Goal: Book appointment/travel/reservation

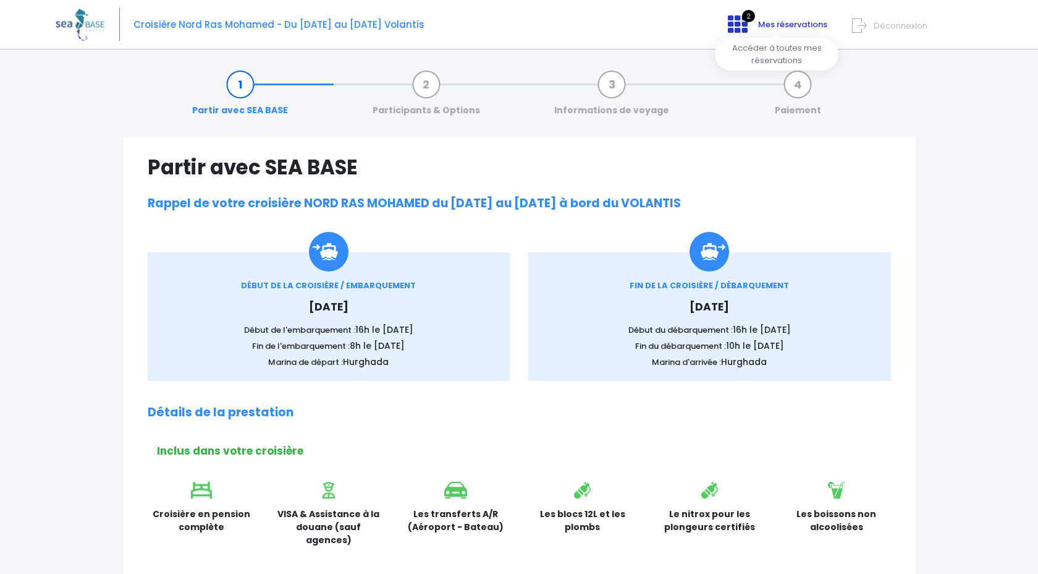
click at [783, 24] on span "Mes réservations" at bounding box center [792, 25] width 69 height 12
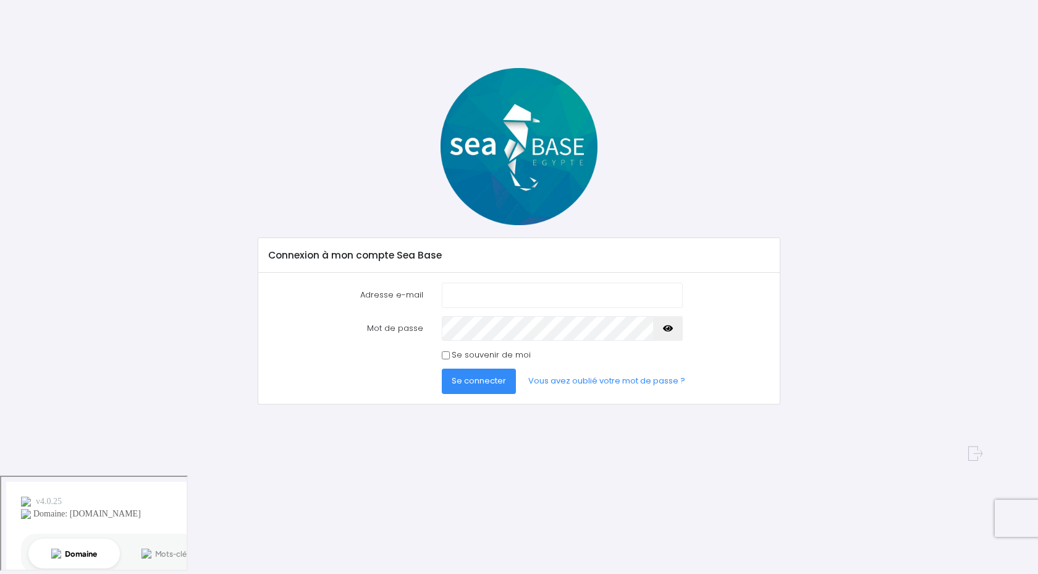
type input "vincentguillemot.vg@gmail.com"
click at [467, 387] on button "Se connecter" at bounding box center [479, 380] width 74 height 25
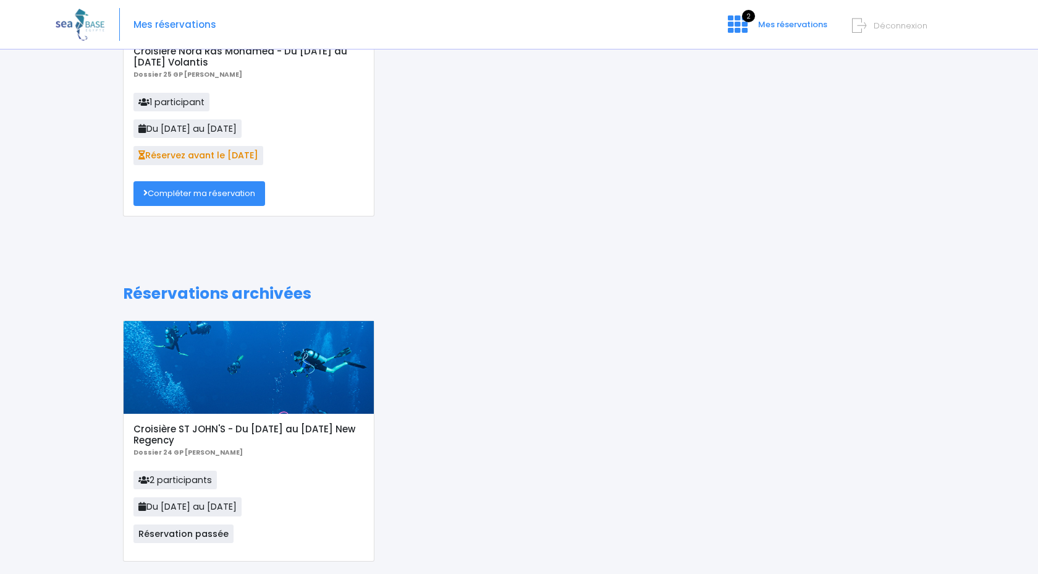
scroll to position [145, 0]
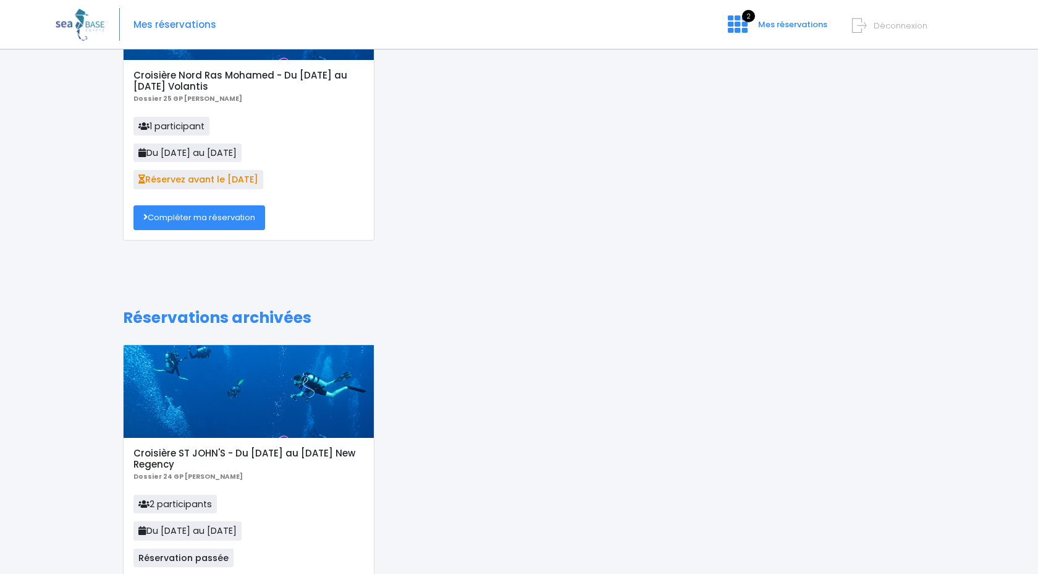
click at [214, 213] on link "Compléter ma réservation" at bounding box center [199, 217] width 132 height 25
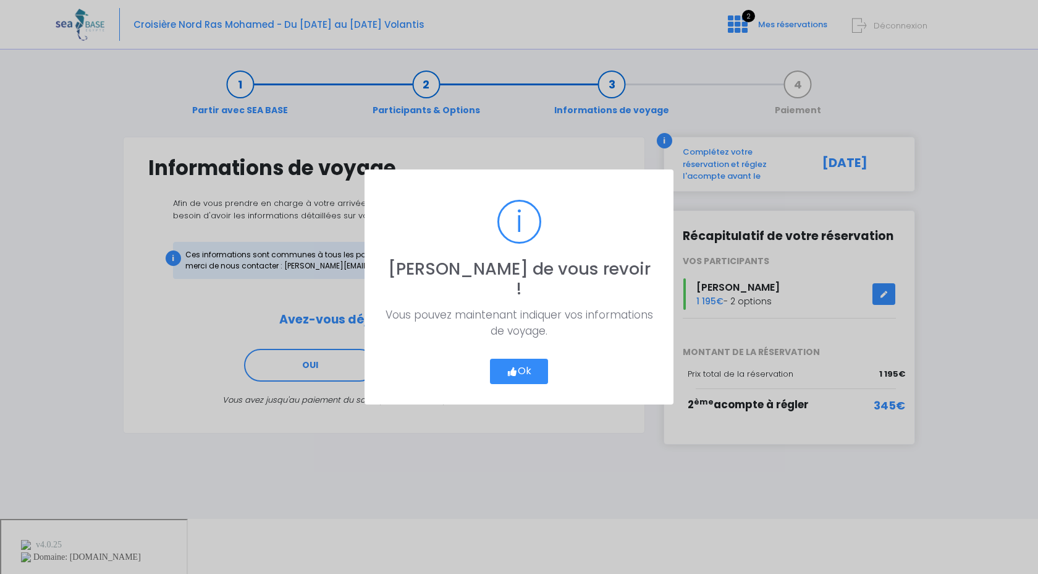
click at [527, 358] on button "Ok" at bounding box center [519, 371] width 58 height 26
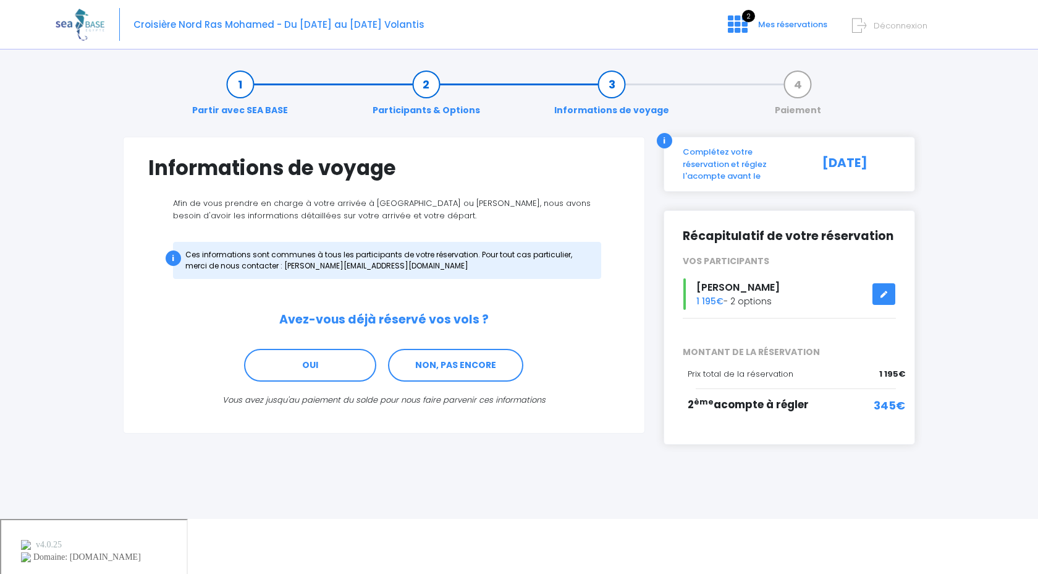
click at [884, 294] on icon at bounding box center [884, 294] width 9 height 0
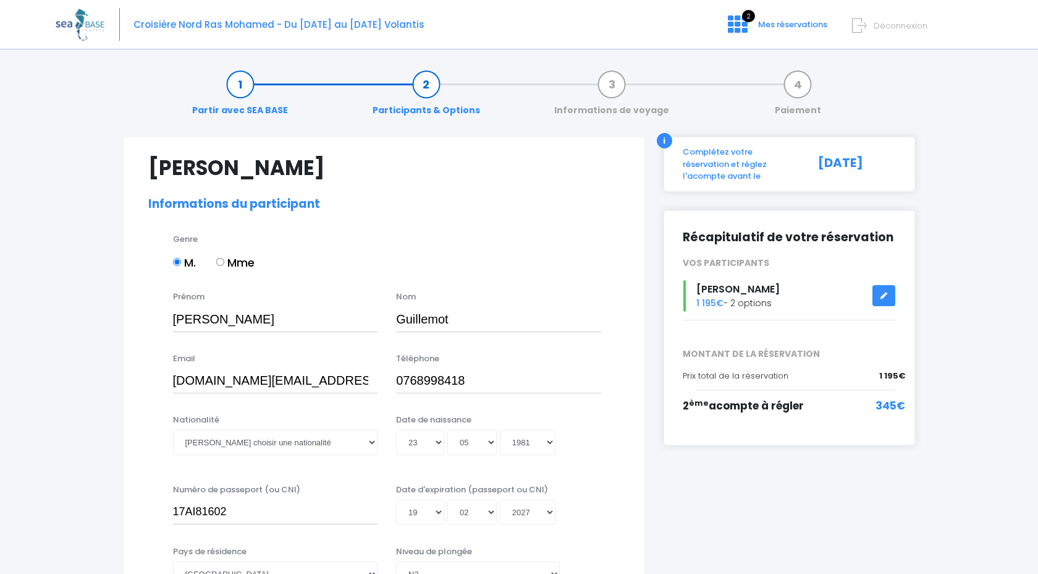
select select "N3"
select select "L"
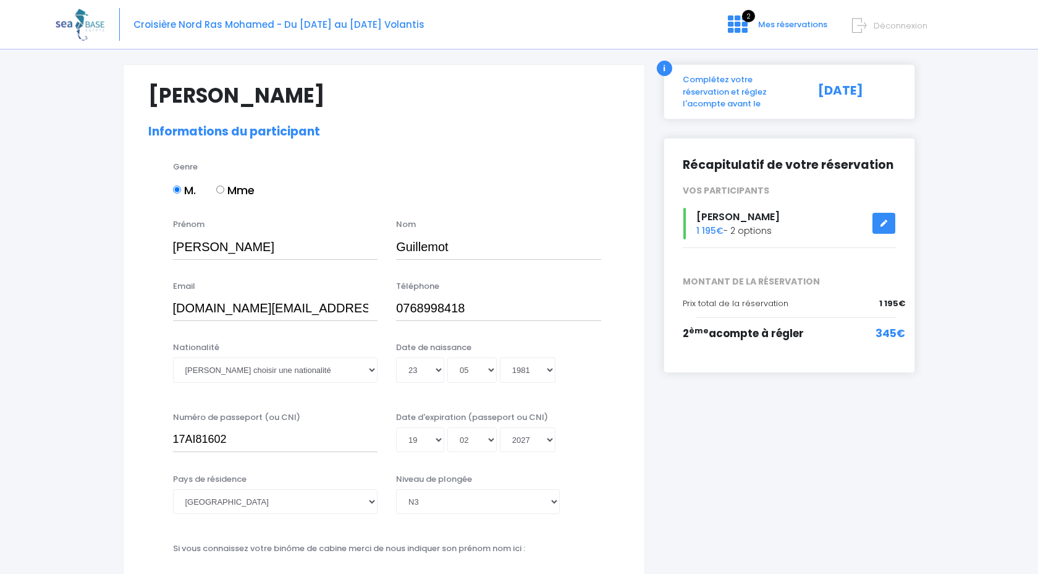
scroll to position [77, 0]
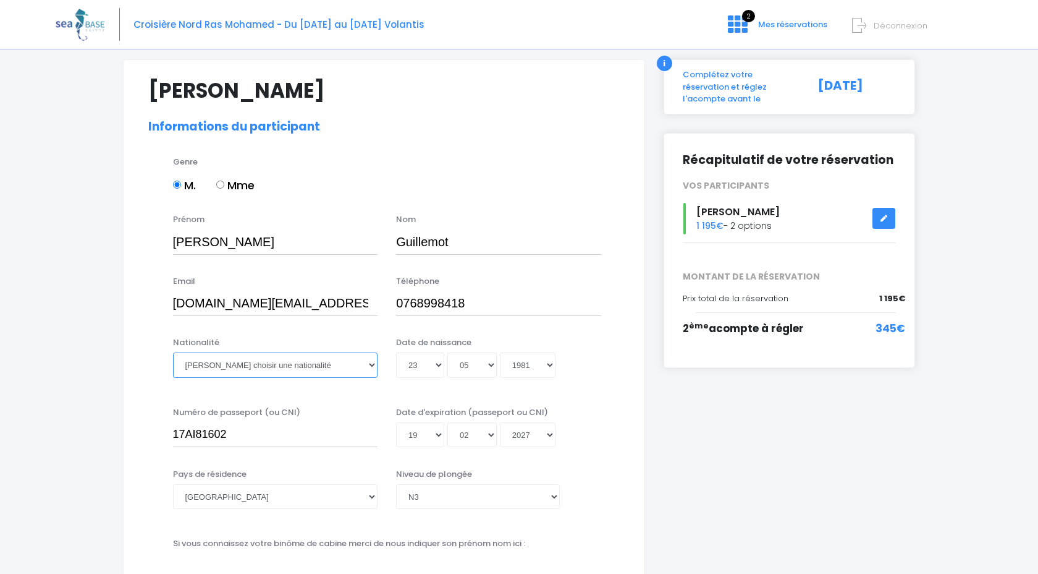
click at [370, 370] on select "Veuillez choisir une nationalité Afghane Albanaise Algerienne Allemande America…" at bounding box center [275, 364] width 205 height 25
select select "Française"
click at [173, 352] on select "Veuillez choisir une nationalité Afghane Albanaise Algerienne Allemande America…" at bounding box center [275, 364] width 205 height 25
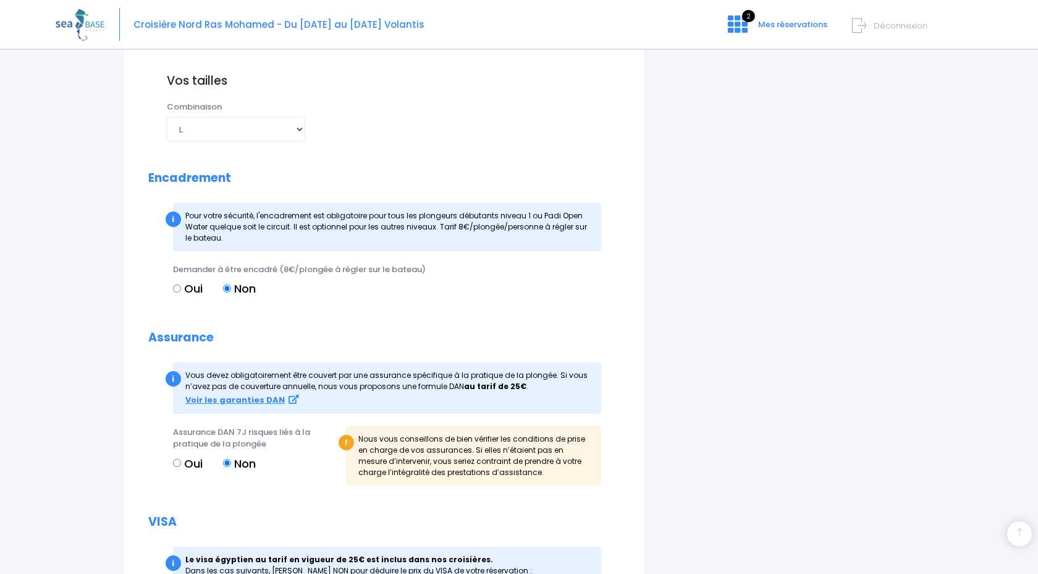
scroll to position [1065, 0]
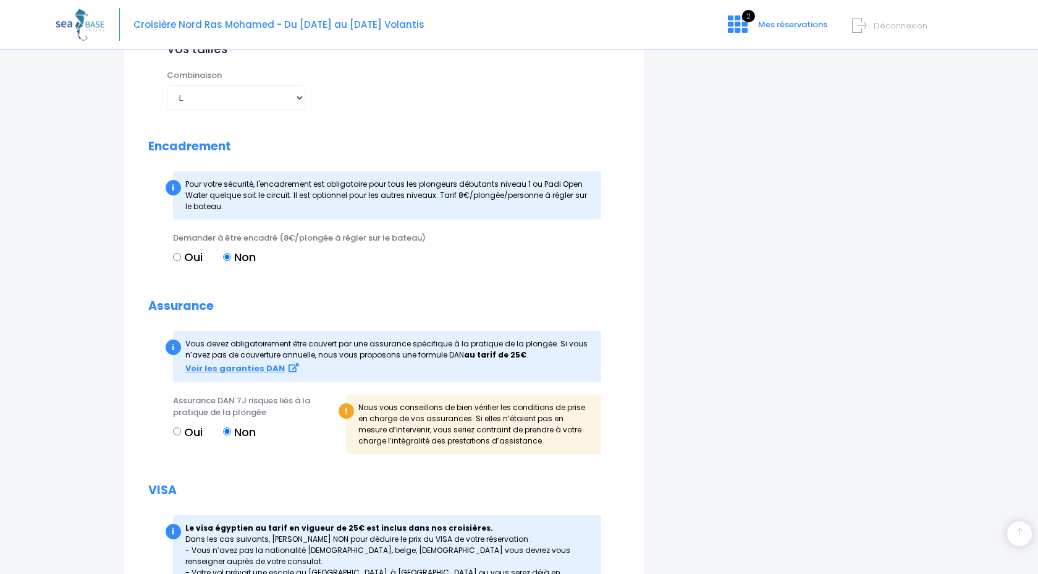
click at [191, 427] on label "Oui" at bounding box center [188, 431] width 30 height 17
click at [181, 427] on input "Oui" at bounding box center [177, 431] width 8 height 8
radio input "true"
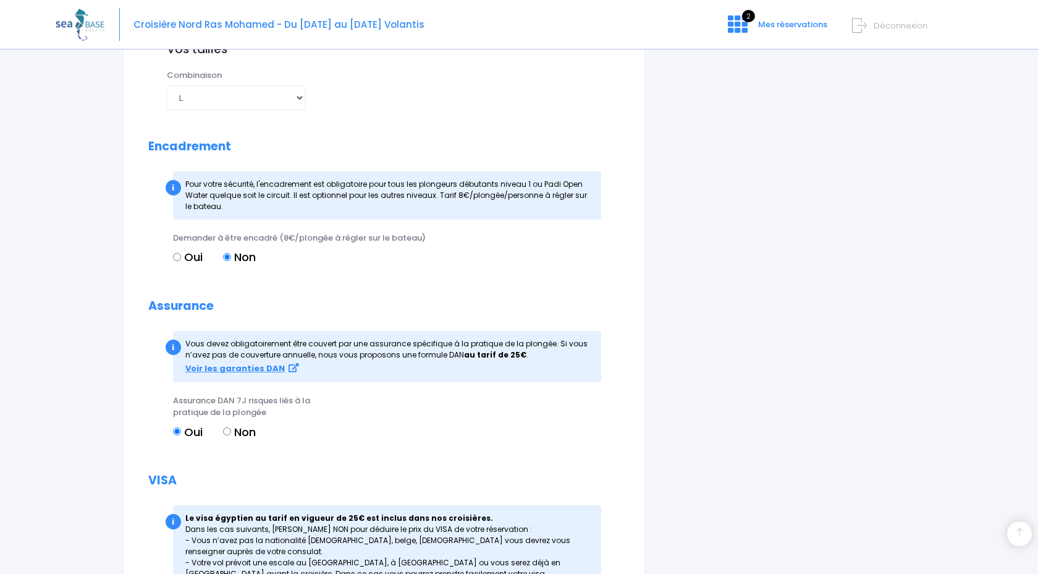
click at [244, 430] on label "Non" at bounding box center [239, 431] width 33 height 17
click at [231, 430] on input "Non" at bounding box center [227, 431] width 8 height 8
radio input "true"
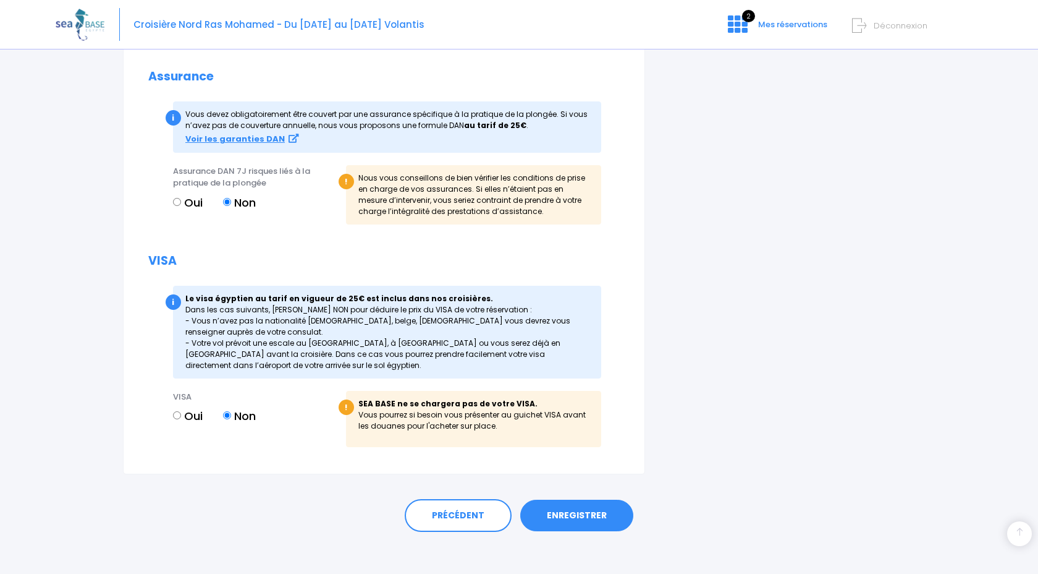
scroll to position [1302, 0]
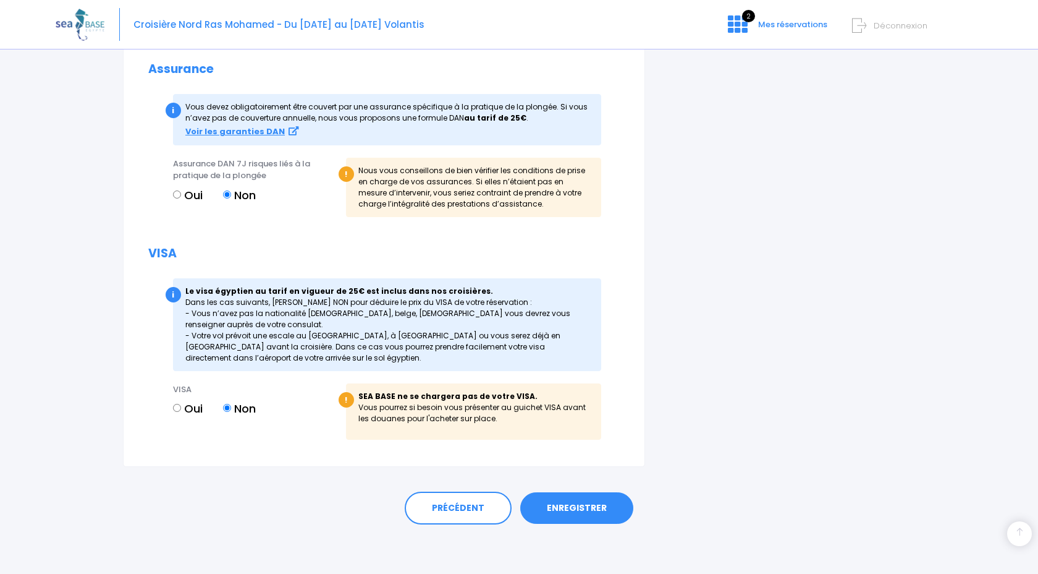
click at [594, 501] on link "ENREGISTRER" at bounding box center [576, 508] width 113 height 32
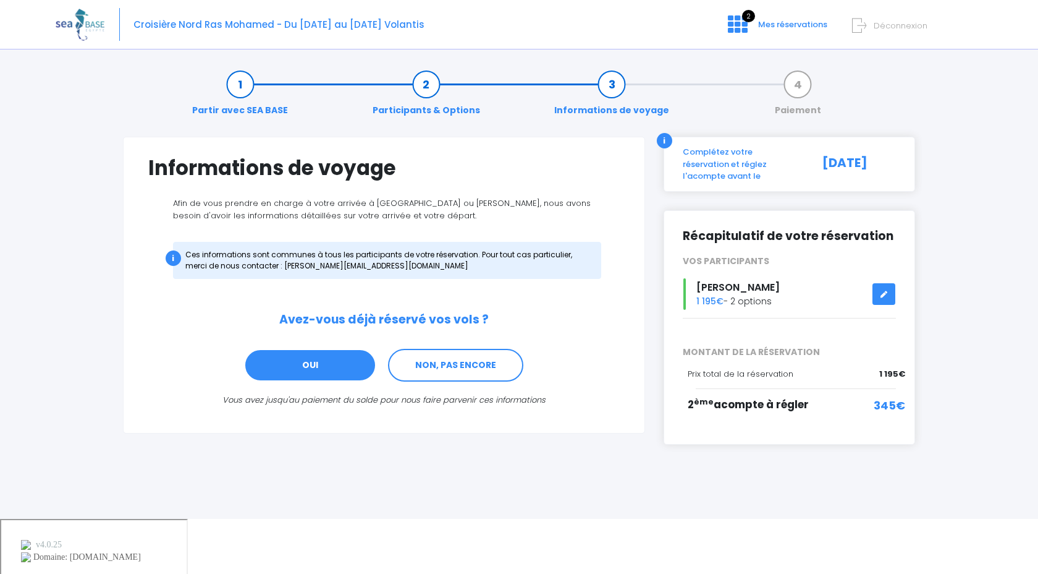
click at [349, 366] on link "OUI" at bounding box center [310, 365] width 132 height 33
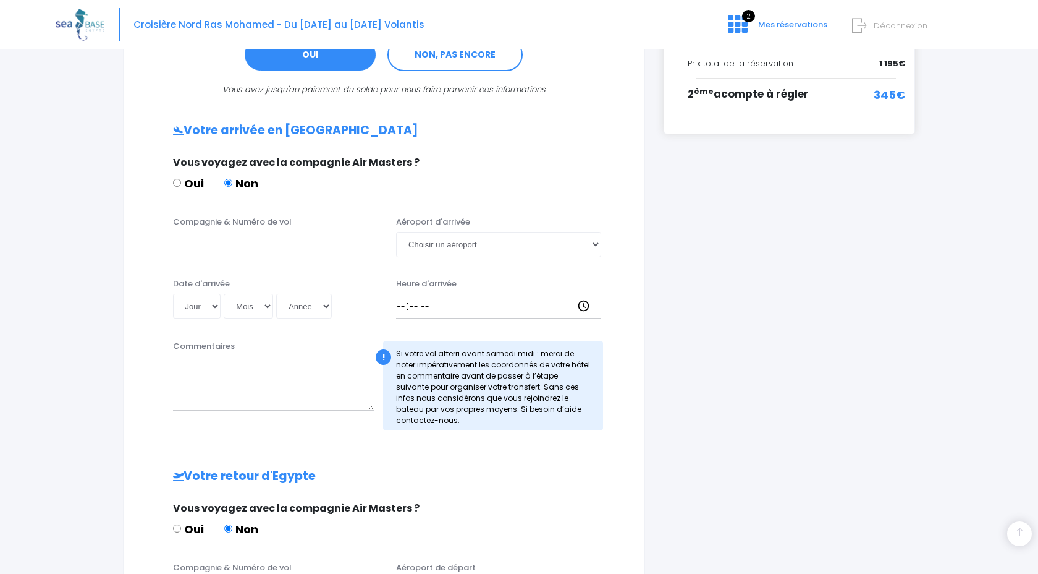
scroll to position [372, 0]
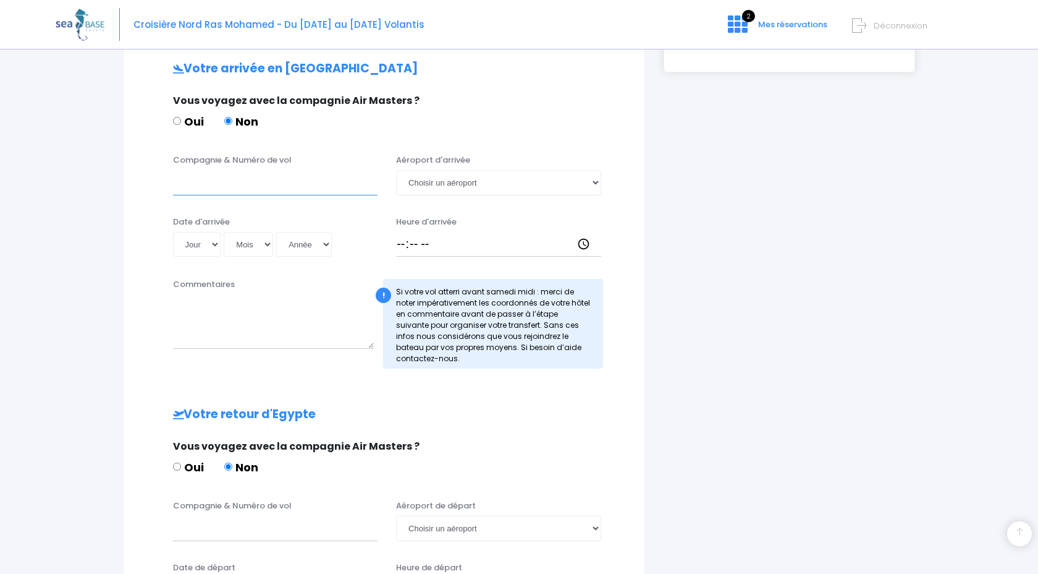
click at [288, 192] on input "Compagnie & Numéro de vol" at bounding box center [275, 182] width 205 height 25
click at [431, 180] on select "Choisir un aéroport Hurghada Marsa Alam" at bounding box center [498, 182] width 205 height 25
select select "Hurghada"
click at [396, 170] on select "Choisir un aéroport Hurghada Marsa Alam" at bounding box center [498, 182] width 205 height 25
click at [293, 190] on input "Compagnie & Numéro de vol" at bounding box center [275, 182] width 205 height 25
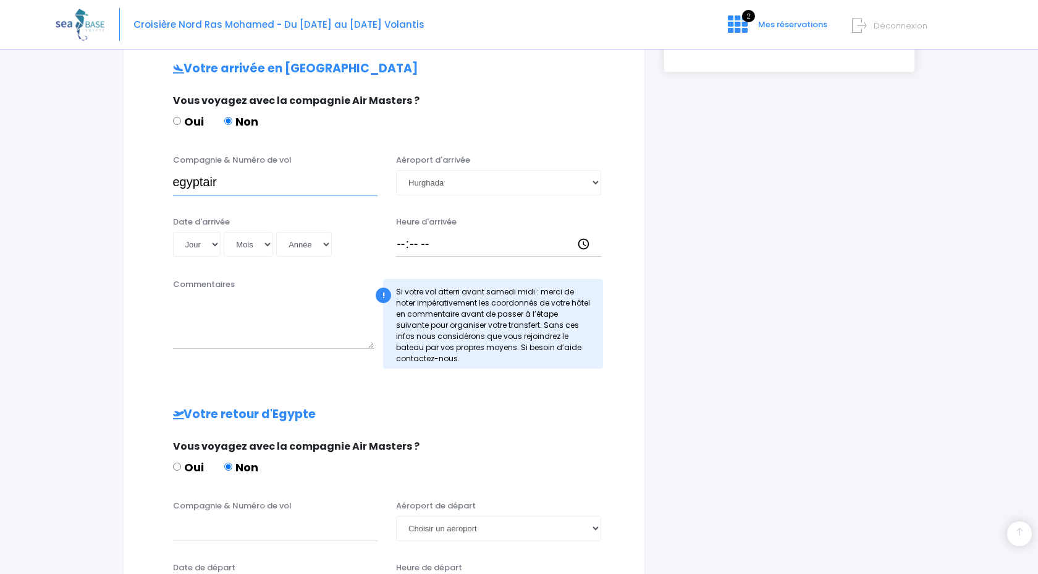
type input "egyptair"
click at [406, 244] on input "Heure d'arrivée" at bounding box center [498, 244] width 205 height 25
click at [216, 239] on select "Jour 01 02 03 04 05 06 07 08 09 10 11 12 13 14 15 16 17 18 19 20 21 22 23 24 25…" at bounding box center [197, 244] width 48 height 25
select select "25"
click at [173, 232] on select "Jour 01 02 03 04 05 06 07 08 09 10 11 12 13 14 15 16 17 18 19 20 21 22 23 24 25…" at bounding box center [197, 244] width 48 height 25
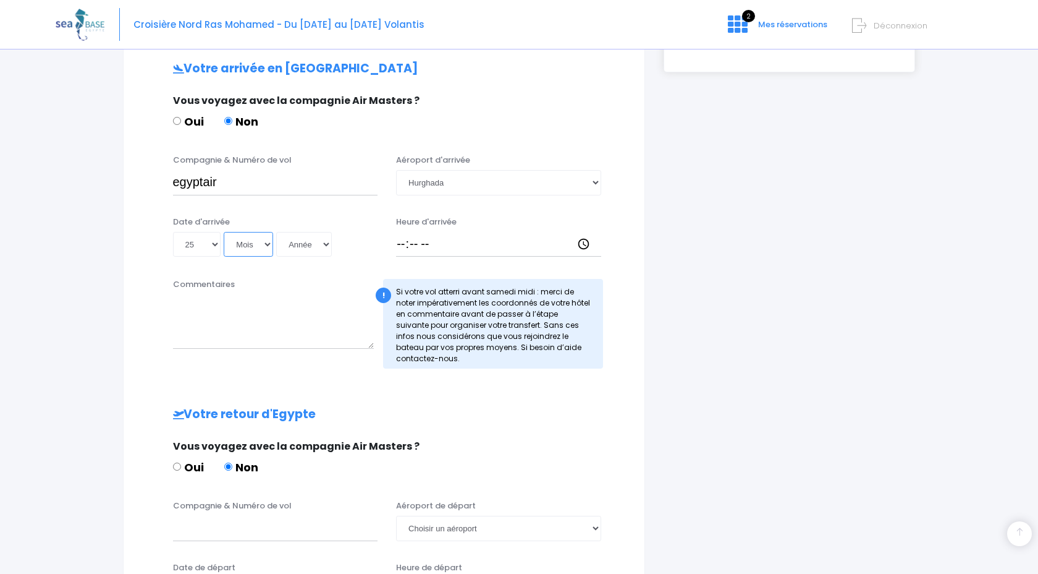
click at [257, 243] on select "Mois 01 02 03 04 05 06 07 08 09 10 11 12" at bounding box center [248, 244] width 49 height 25
select select "10"
click at [224, 232] on select "Mois 01 02 03 04 05 06 07 08 09 10 11 12" at bounding box center [248, 244] width 49 height 25
click at [318, 246] on select "Année 2045 2044 2043 2042 2041 2040 2039 2038 2037 2036 2035 2034 2033 2032 203…" at bounding box center [304, 244] width 56 height 25
select select "2025"
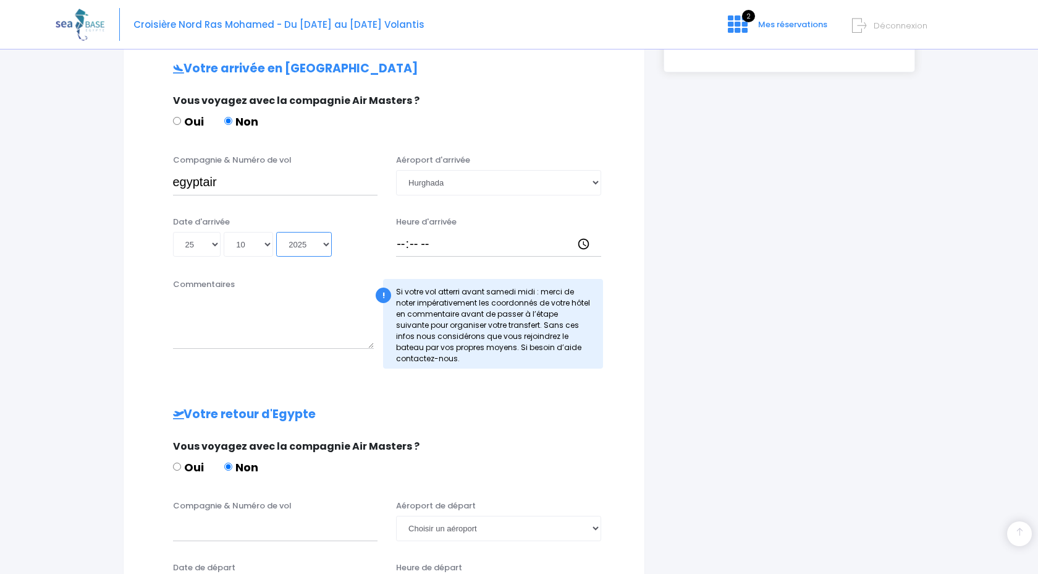
click at [276, 232] on select "Année 2045 2044 2043 2042 2041 2040 2039 2038 2037 2036 2035 2034 2033 2032 203…" at bounding box center [304, 244] width 56 height 25
type input "2025-10-25"
click at [399, 248] on input "Heure d'arrivée" at bounding box center [498, 244] width 205 height 25
click at [465, 243] on input "Heure d'arrivée" at bounding box center [498, 244] width 205 height 25
click at [203, 332] on textarea "Commentaires" at bounding box center [273, 321] width 201 height 54
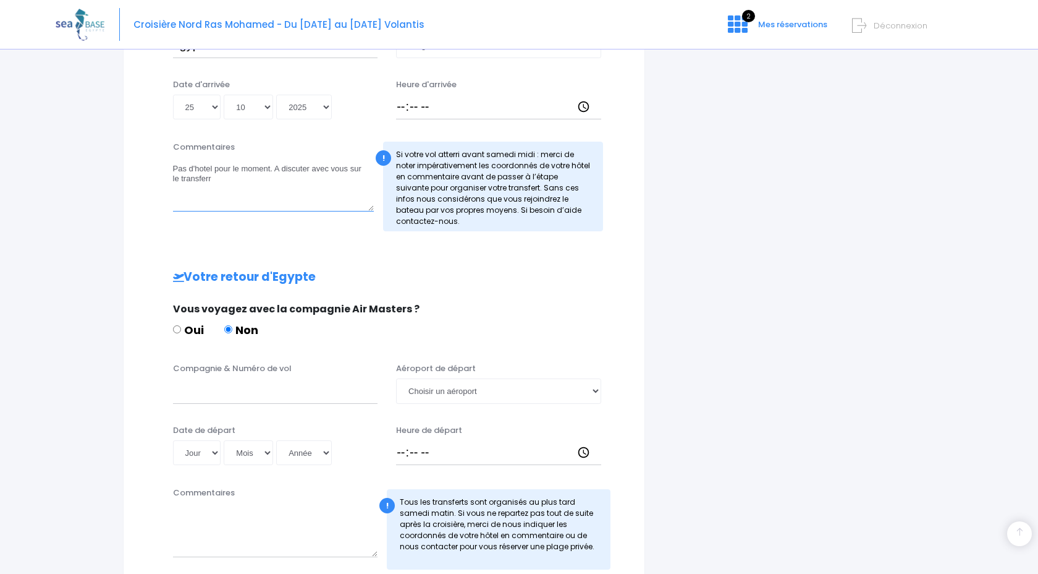
scroll to position [512, 0]
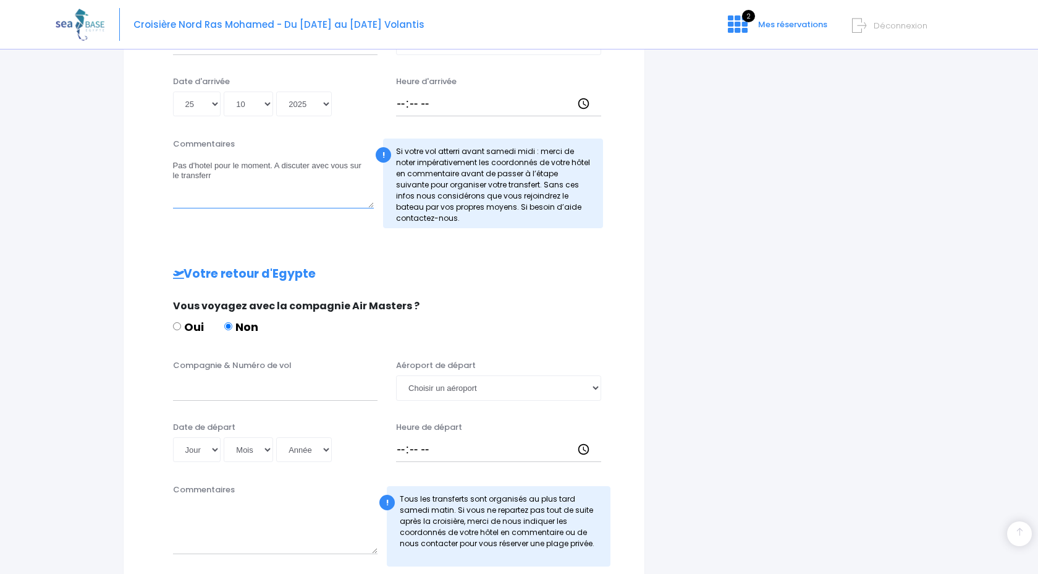
type textarea "Pas d'hotel pour le moment. A discuter avec vous sur le transferr"
click at [245, 394] on input "Compagnie & Numéro de vol" at bounding box center [275, 387] width 205 height 25
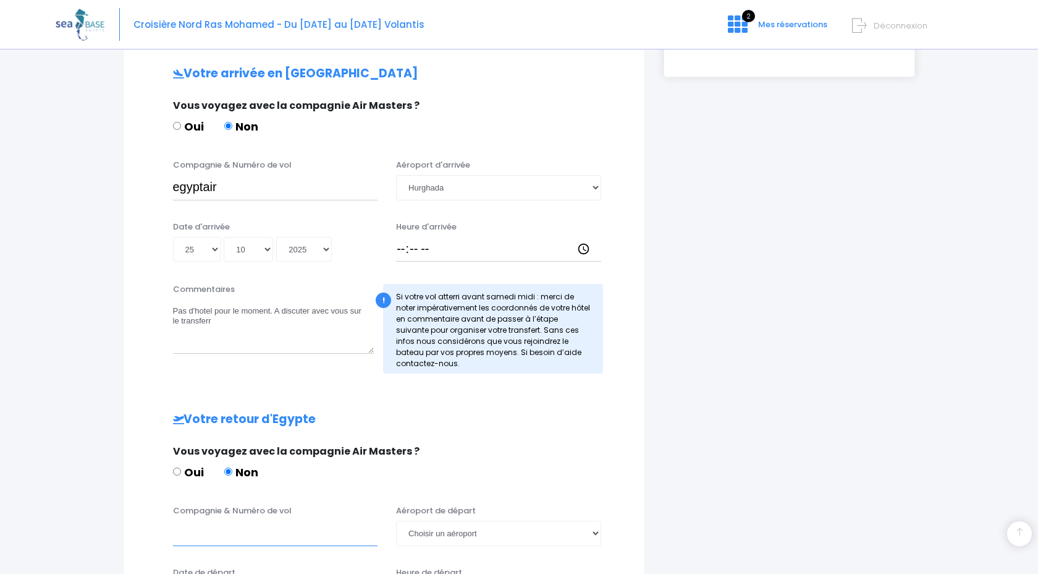
scroll to position [365, 0]
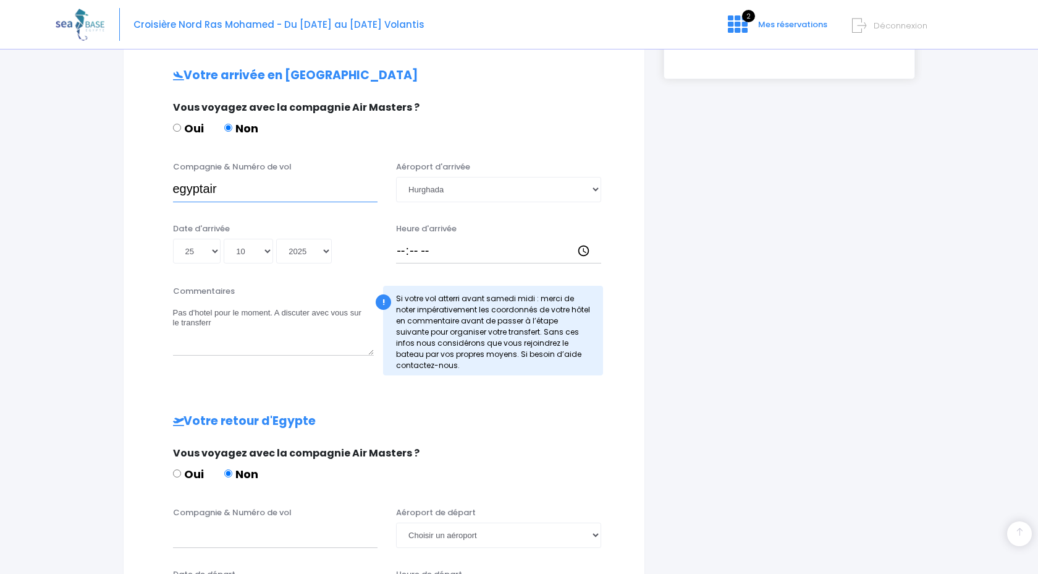
click at [261, 182] on input "egyptair" at bounding box center [275, 189] width 205 height 25
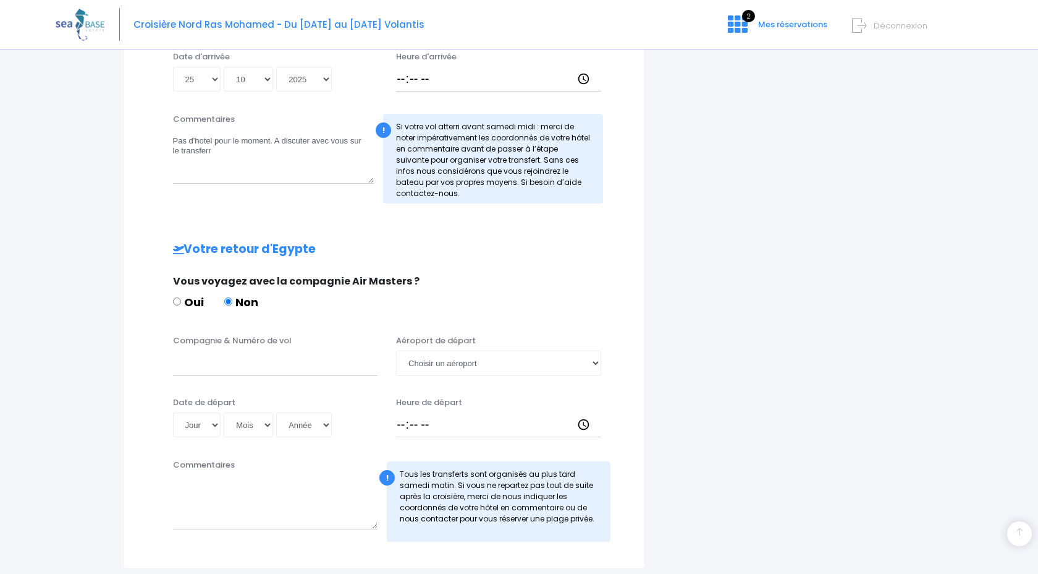
scroll to position [538, 0]
type input "egyptair - ms 46"
click at [204, 365] on input "Compagnie & Numéro de vol" at bounding box center [275, 361] width 205 height 25
type input "Egyptair · MS45"
click at [213, 418] on select "Jour 01 02 03 04 05 06 07 08 09 10 11 12 13 14 15 16 17 18 19 20 21 22 23 24 25…" at bounding box center [197, 423] width 48 height 25
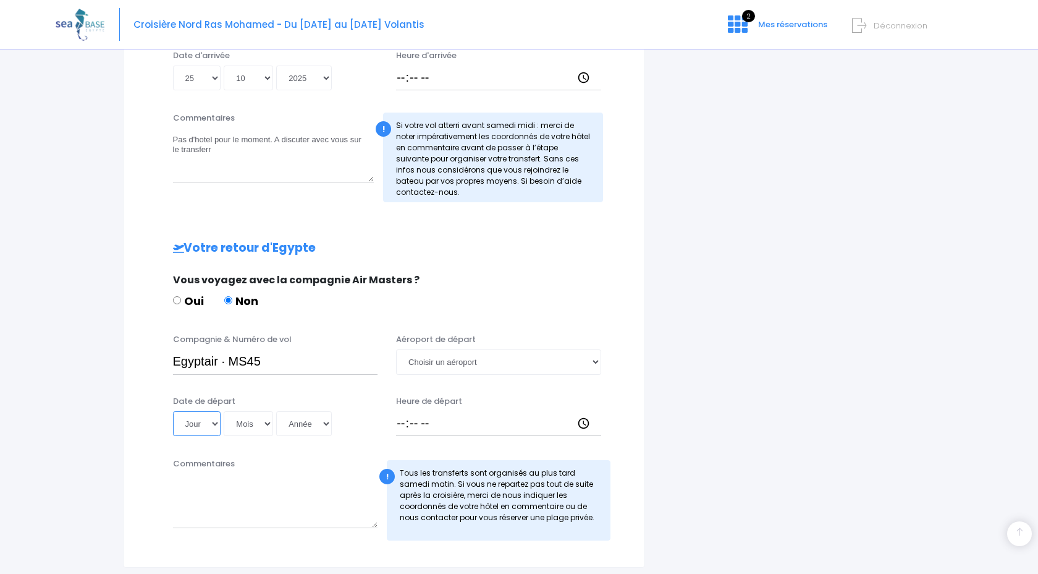
select select "01"
click at [173, 411] on select "Jour 01 02 03 04 05 06 07 08 09 10 11 12 13 14 15 16 17 18 19 20 21 22 23 24 25…" at bounding box center [197, 423] width 48 height 25
click at [267, 423] on select "Mois 01 02 03 04 05 06 07 08 09 10 11 12" at bounding box center [248, 423] width 49 height 25
select select "11"
click at [224, 411] on select "Mois 01 02 03 04 05 06 07 08 09 10 11 12" at bounding box center [248, 423] width 49 height 25
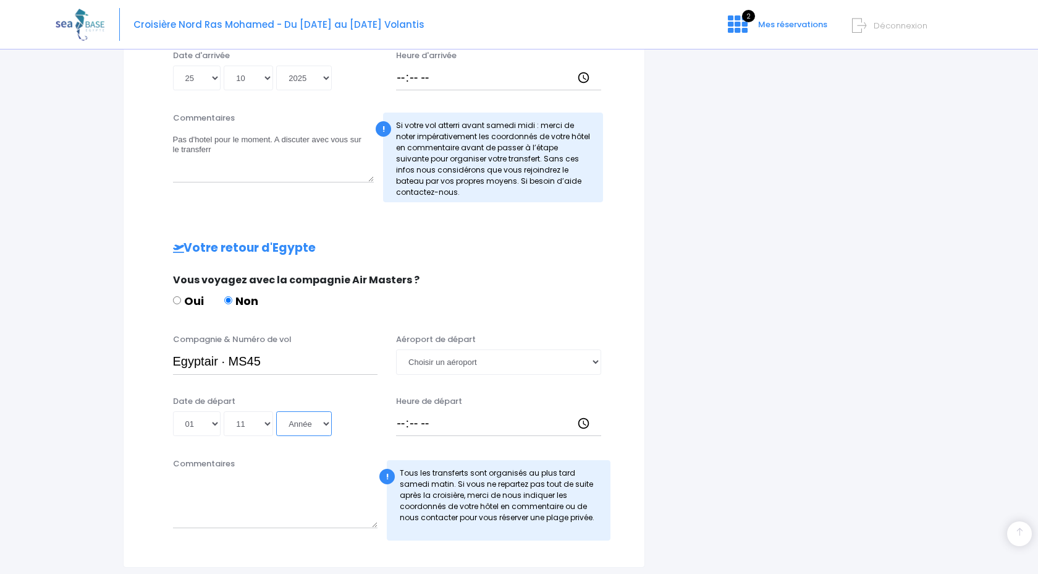
click at [323, 421] on select "Année 2045 2044 2043 2042 2041 2040 2039 2038 2037 2036 2035 2034 2033 2032 203…" at bounding box center [304, 423] width 56 height 25
select select "2025"
click at [276, 411] on select "Année 2045 2044 2043 2042 2041 2040 2039 2038 2037 2036 2035 2034 2033 2032 203…" at bounding box center [304, 423] width 56 height 25
type input "2025-11-01"
click at [418, 421] on input "Heure de départ" at bounding box center [498, 423] width 205 height 25
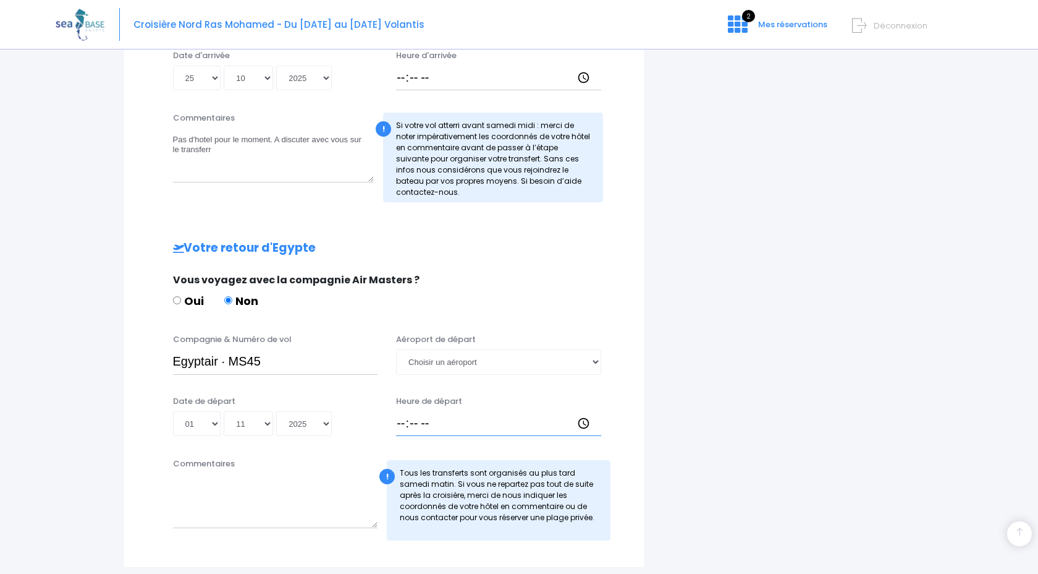
click at [398, 420] on input "Heure de départ" at bounding box center [498, 423] width 205 height 25
click at [463, 357] on select "Choisir un aéroport Hurghada Marsa Alam" at bounding box center [498, 361] width 205 height 25
select select "Hurghada"
click at [396, 349] on select "Choisir un aéroport Hurghada Marsa Alam" at bounding box center [498, 361] width 205 height 25
click at [407, 418] on input "Heure de départ" at bounding box center [498, 423] width 205 height 25
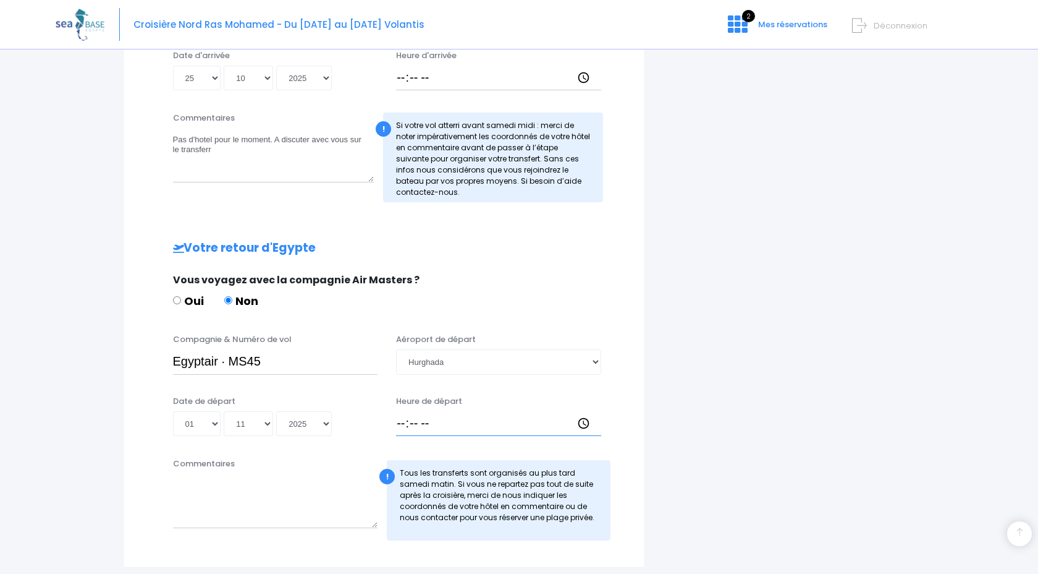
click at [407, 418] on input "Heure de départ" at bounding box center [498, 423] width 205 height 25
type input "07:55"
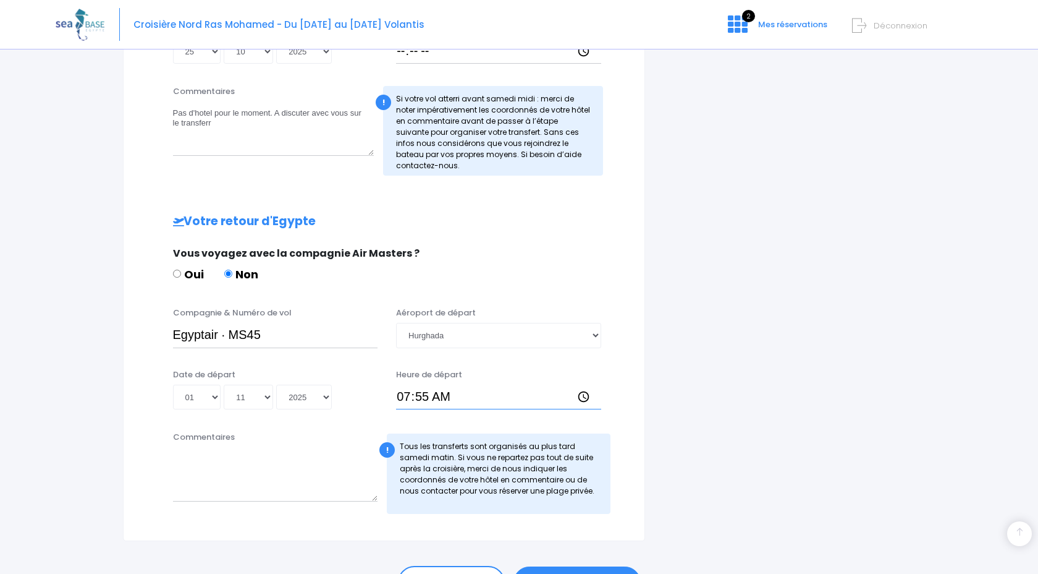
scroll to position [181, 0]
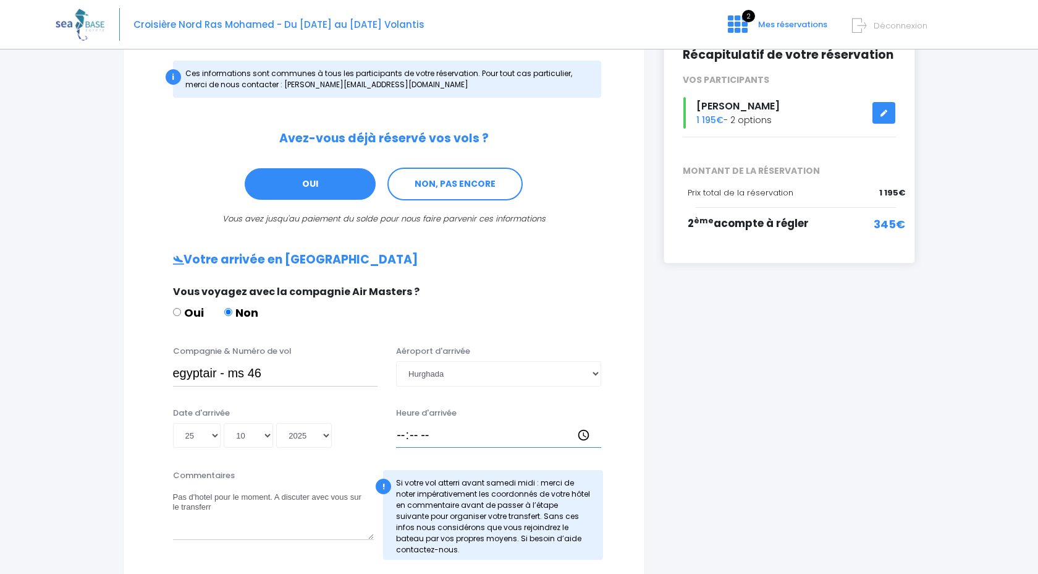
click at [399, 436] on input "Heure d'arrivée" at bounding box center [498, 435] width 205 height 25
type input "10:15"
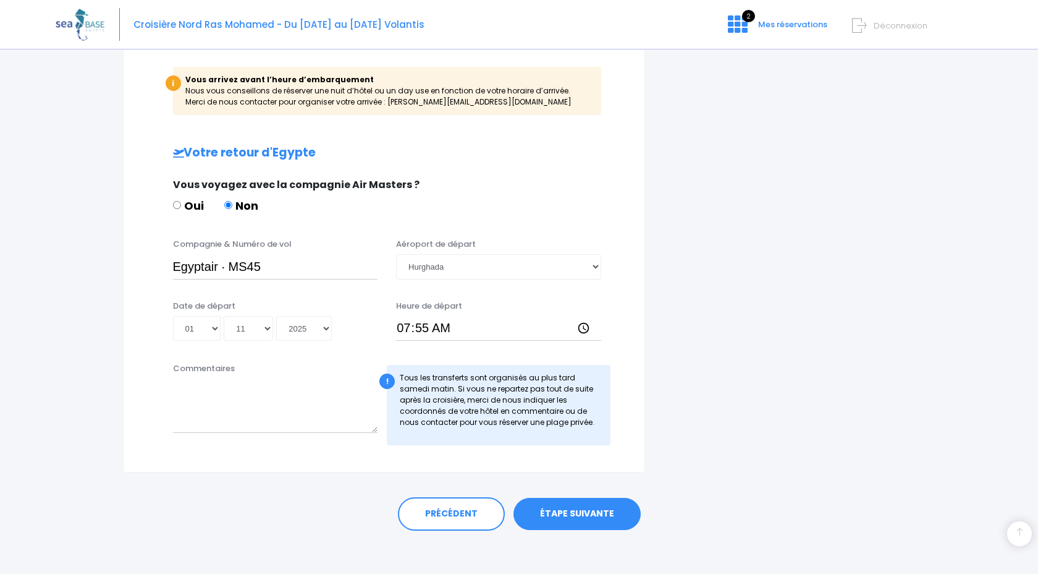
scroll to position [706, 0]
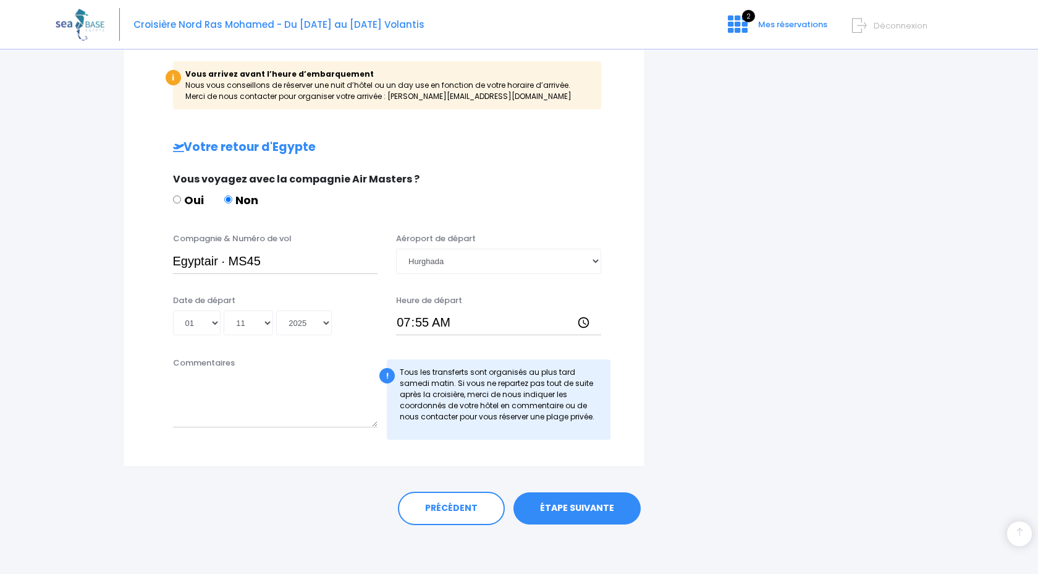
click at [538, 504] on link "ÉTAPE SUIVANTE" at bounding box center [577, 508] width 127 height 32
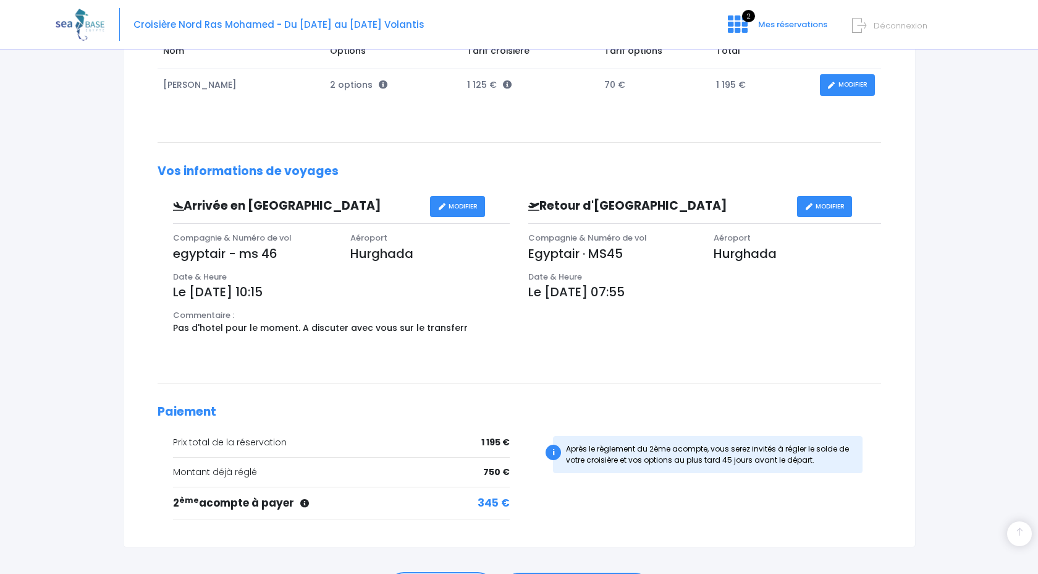
scroll to position [316, 0]
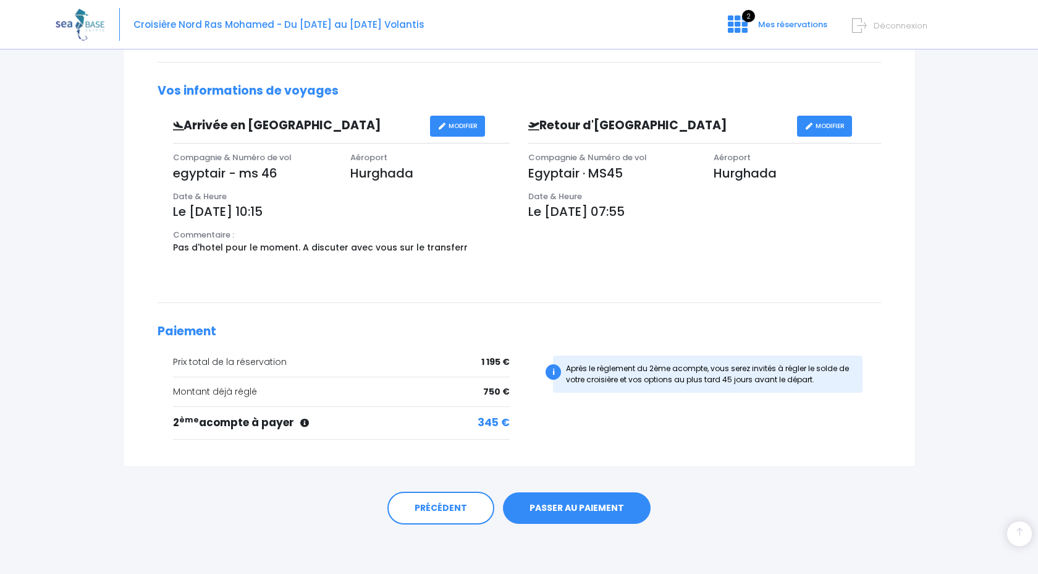
click at [554, 508] on link "PASSER AU PAIEMENT" at bounding box center [577, 508] width 148 height 32
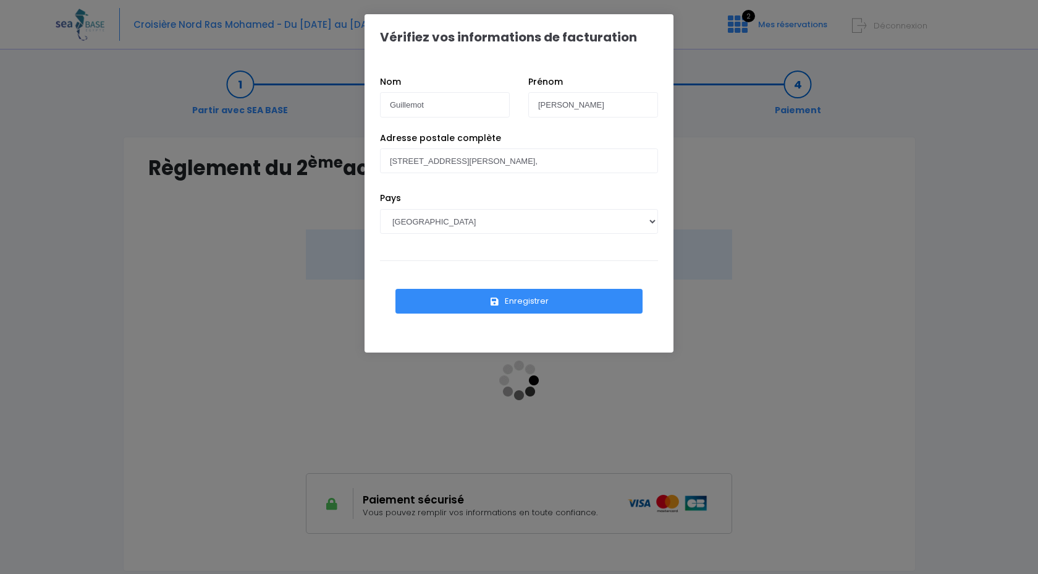
click at [463, 297] on button "Enregistrer" at bounding box center [519, 301] width 247 height 25
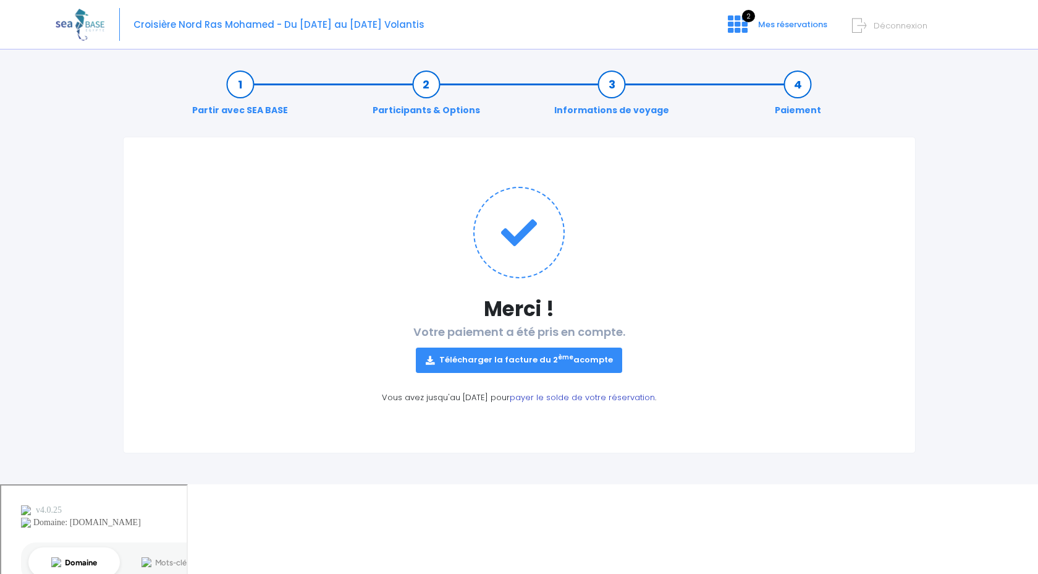
click at [574, 396] on link "payer le solde de votre réservation" at bounding box center [582, 397] width 145 height 12
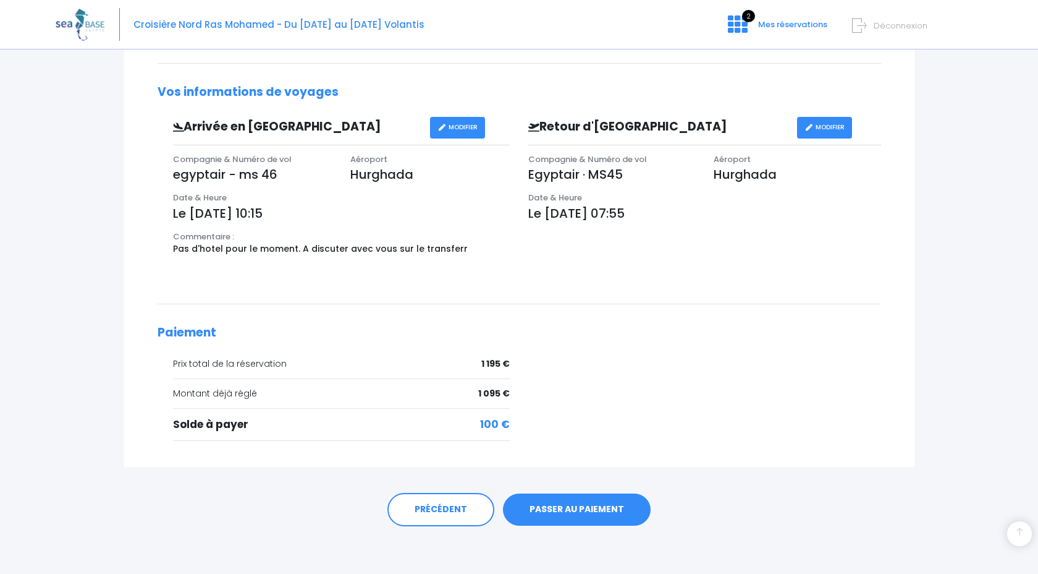
scroll to position [329, 0]
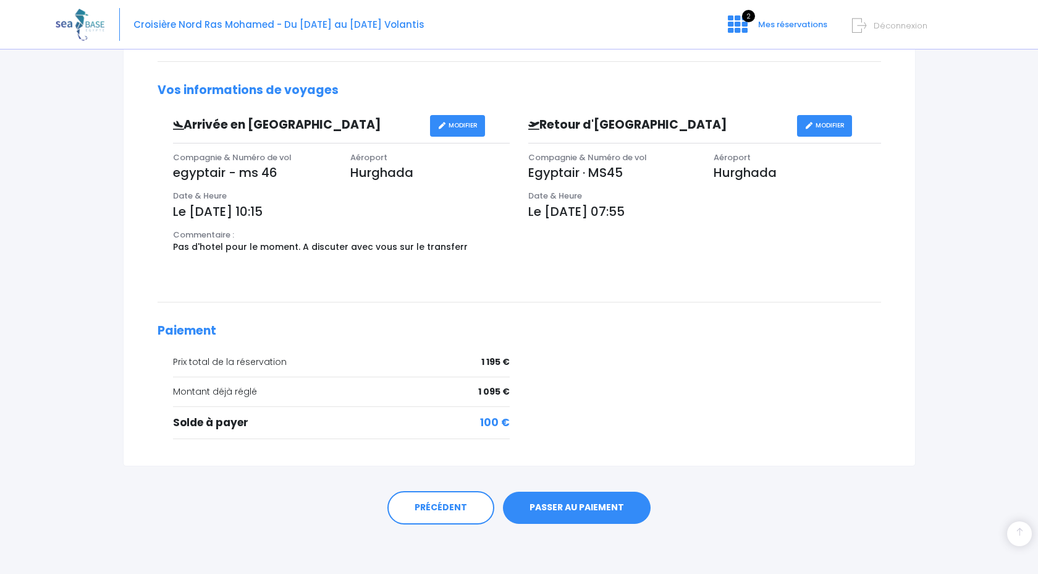
click at [536, 512] on link "PASSER AU PAIEMENT" at bounding box center [577, 507] width 148 height 32
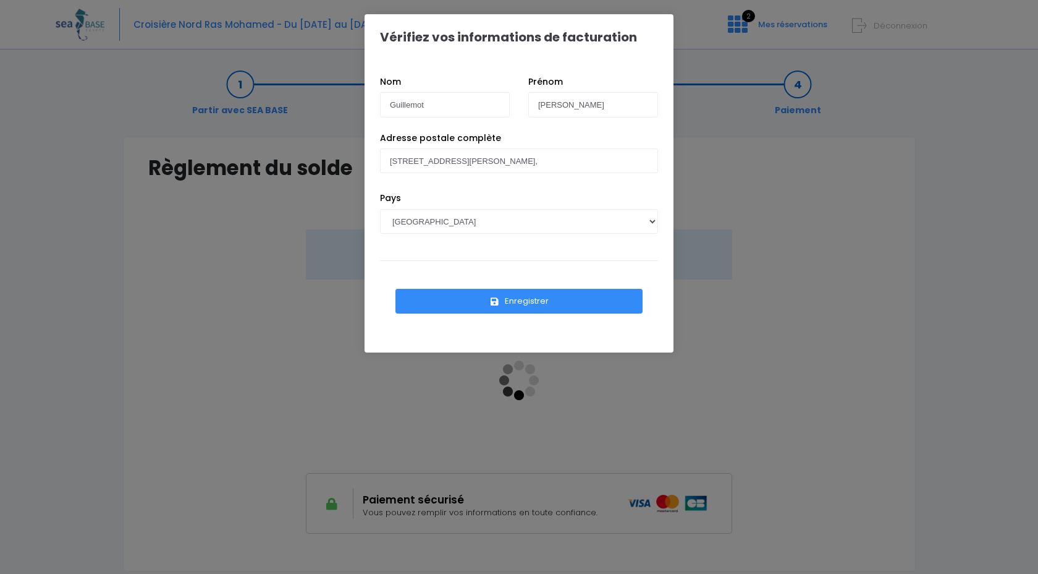
click at [465, 306] on button "Enregistrer" at bounding box center [519, 301] width 247 height 25
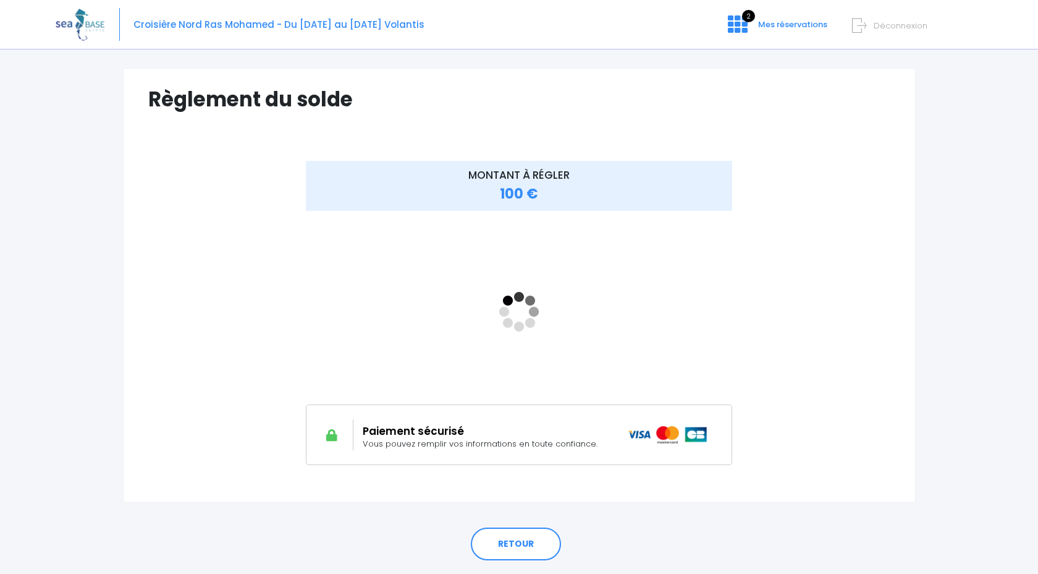
scroll to position [69, 0]
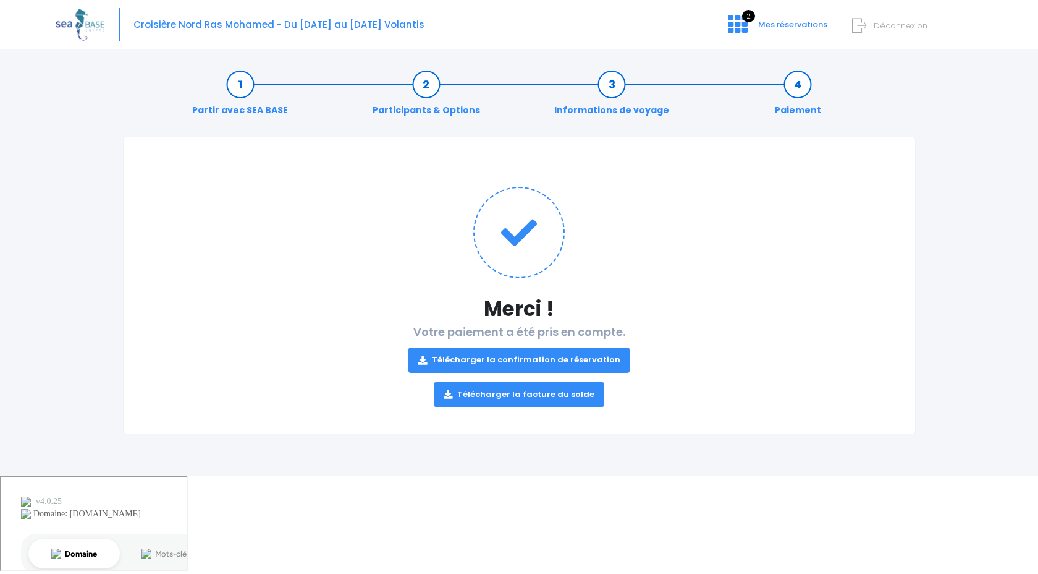
click at [534, 359] on link "Télécharger la confirmation de réservation" at bounding box center [520, 359] width 222 height 25
click at [516, 398] on link "Télécharger la facture du solde" at bounding box center [519, 394] width 171 height 25
